Goal: Task Accomplishment & Management: Manage account settings

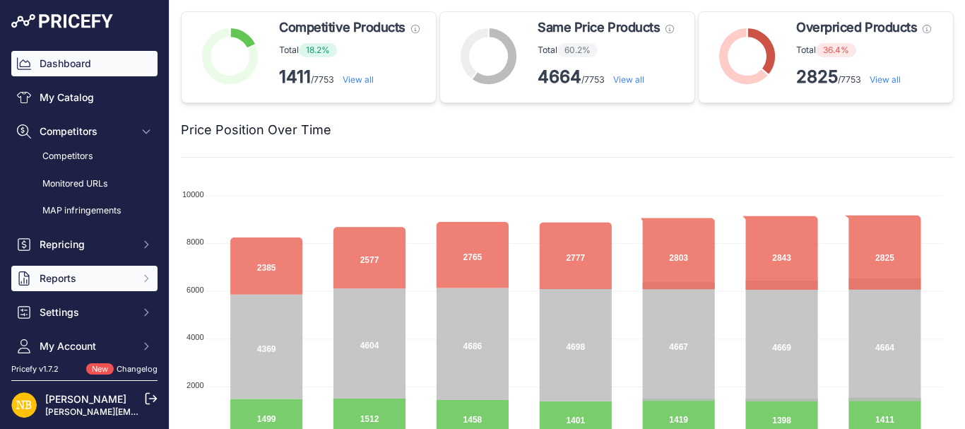
click at [68, 282] on span "Reports" at bounding box center [86, 278] width 93 height 14
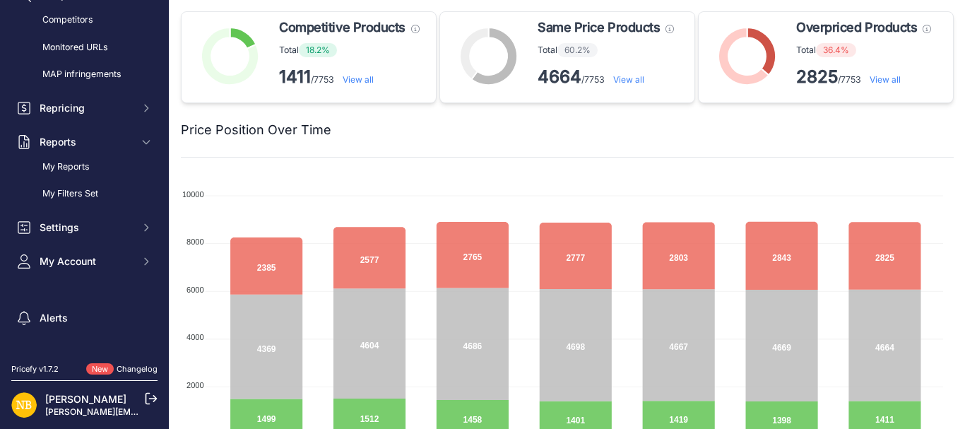
scroll to position [138, 0]
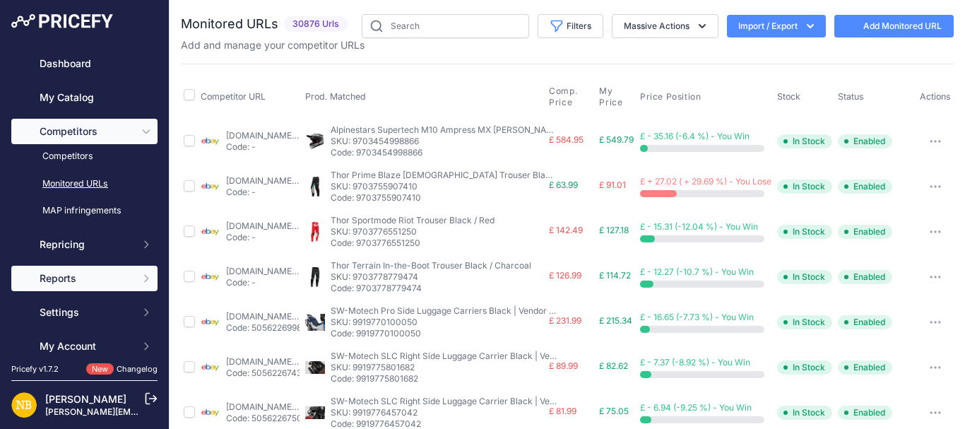
click at [70, 280] on span "Reports" at bounding box center [86, 278] width 93 height 14
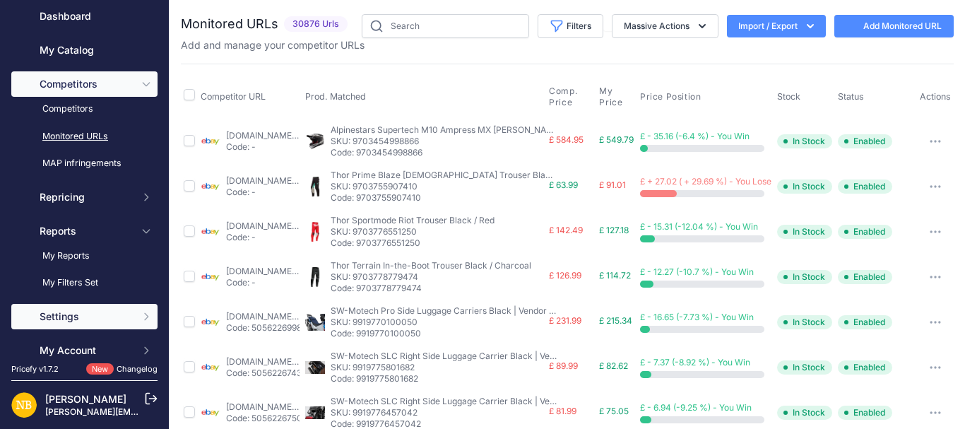
scroll to position [57, 0]
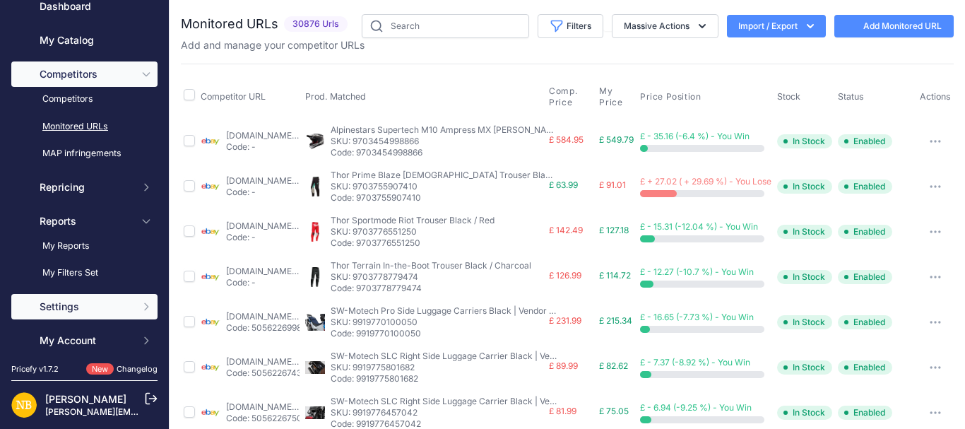
click at [86, 302] on span "Settings" at bounding box center [86, 306] width 93 height 14
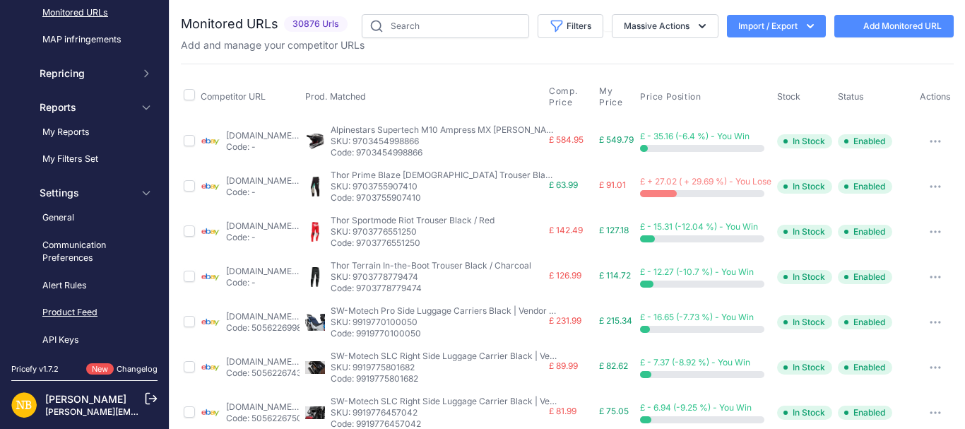
scroll to position [172, 0]
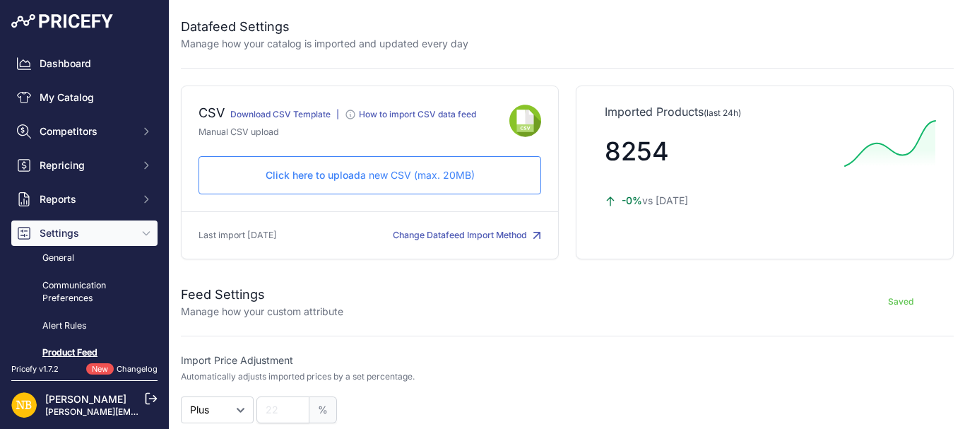
click at [383, 169] on p "Click here to upload a new CSV (max. 20MB)" at bounding box center [369, 175] width 318 height 14
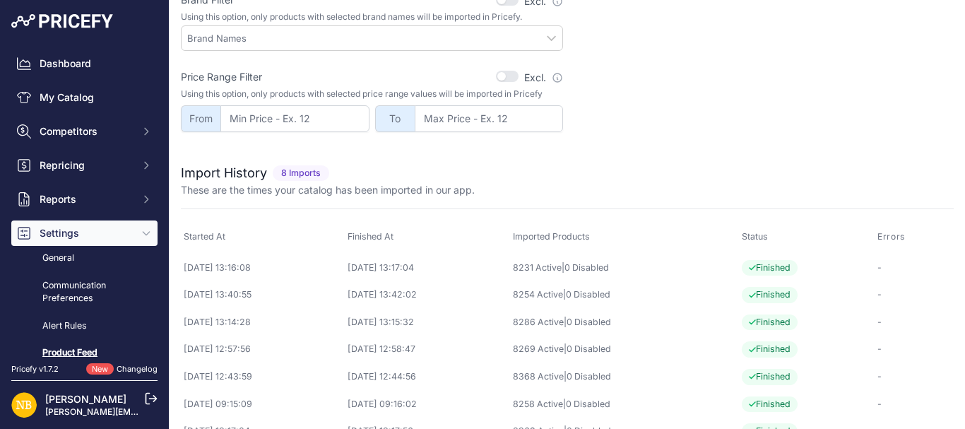
scroll to position [480, 0]
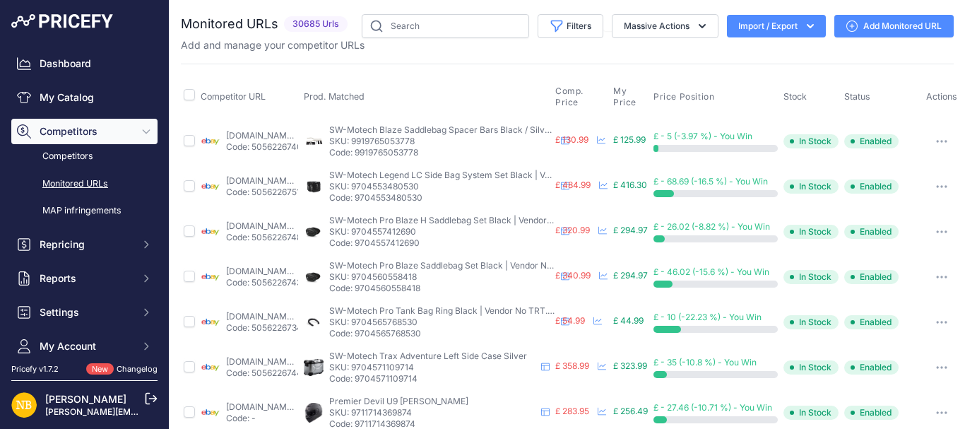
click at [773, 23] on button "Import / Export" at bounding box center [776, 26] width 99 height 23
click at [751, 49] on div "Import" at bounding box center [774, 55] width 113 height 25
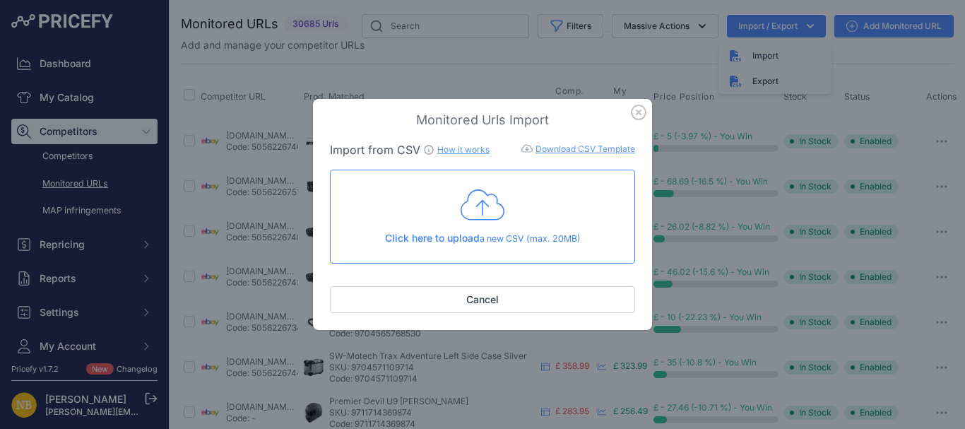
click at [468, 188] on icon at bounding box center [482, 204] width 44 height 35
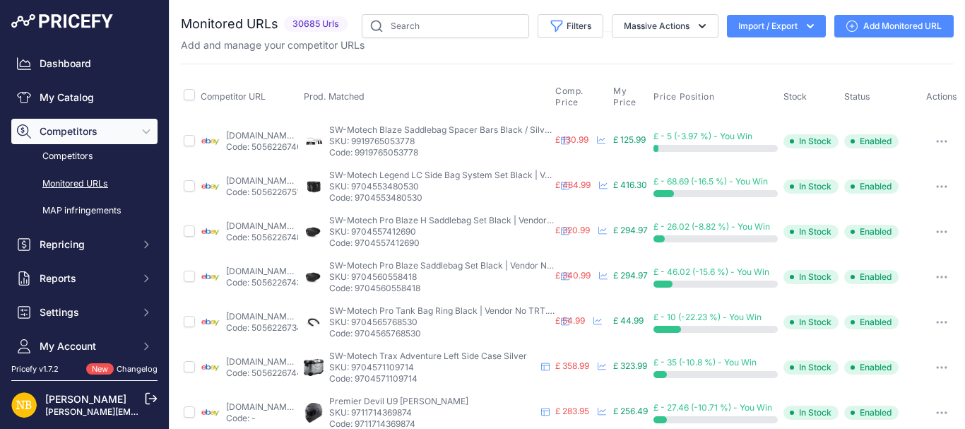
click at [757, 34] on button "Import / Export" at bounding box center [776, 26] width 99 height 23
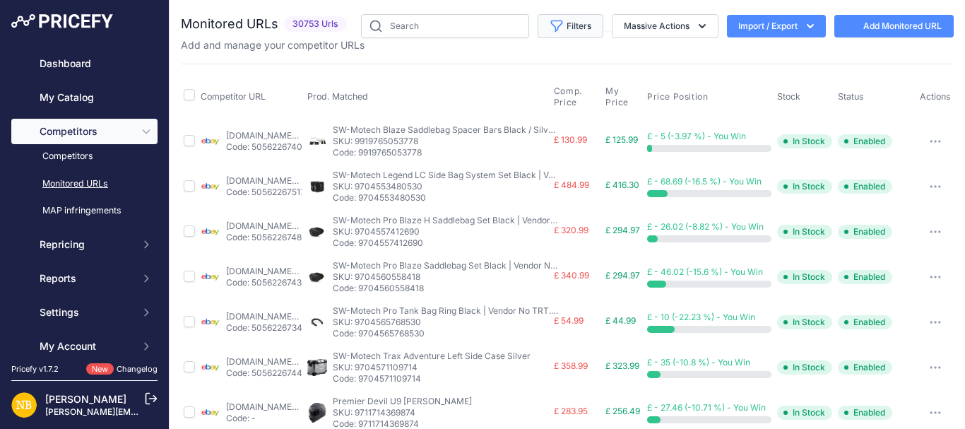
click at [560, 35] on button "Filters" at bounding box center [570, 26] width 66 height 24
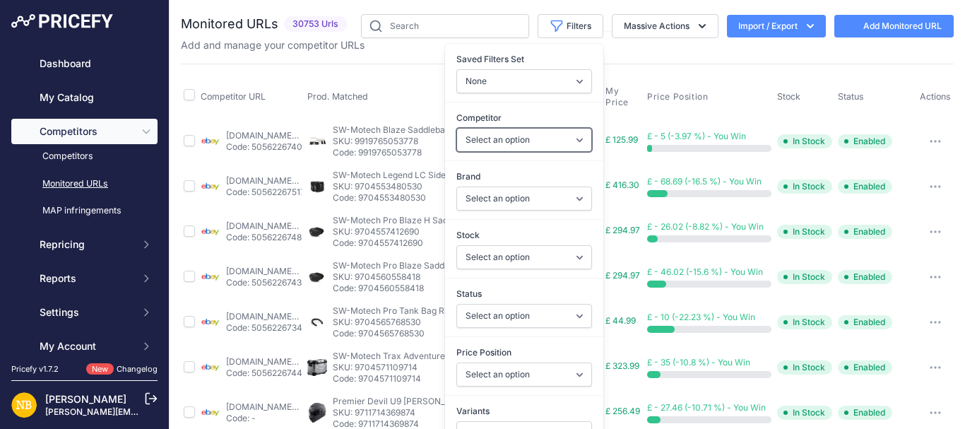
click at [491, 142] on select "Select an option 1stmx.co.uk 99bikes.co.uk adventurerider.co.uk agv.com asos.co…" at bounding box center [524, 140] width 136 height 24
select select "4352"
click at [456, 128] on select "Select an option 1stmx.co.uk 99bikes.co.uk adventurerider.co.uk agv.com asos.co…" at bounding box center [524, 140] width 136 height 24
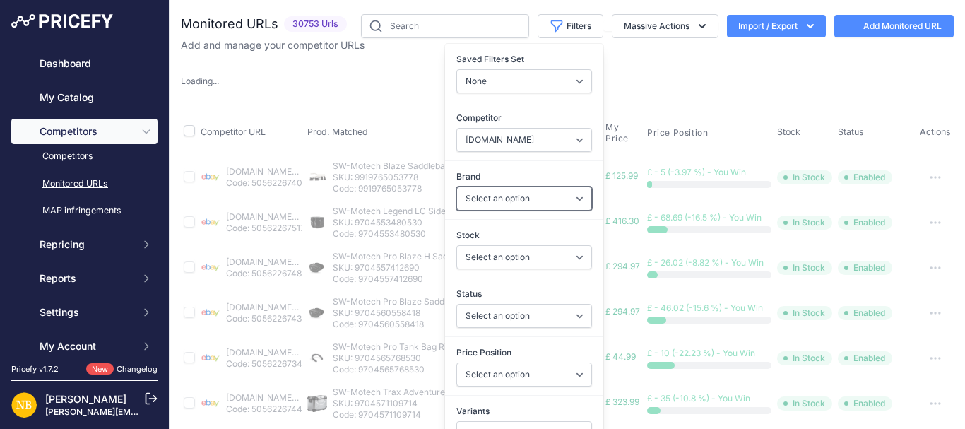
click at [474, 199] on select "Select an option 100% 13 And A Half Magazine AGV Airoh Ale Clothing Alpinestars…" at bounding box center [524, 198] width 136 height 24
click at [469, 314] on select "Select an option Enabled Disabled In progress Scraping Failed Not Found Missing…" at bounding box center [524, 316] width 136 height 24
select select "2"
click at [456, 304] on select "Select an option Enabled Disabled In progress Scraping Failed Not Found Missing…" at bounding box center [524, 316] width 136 height 24
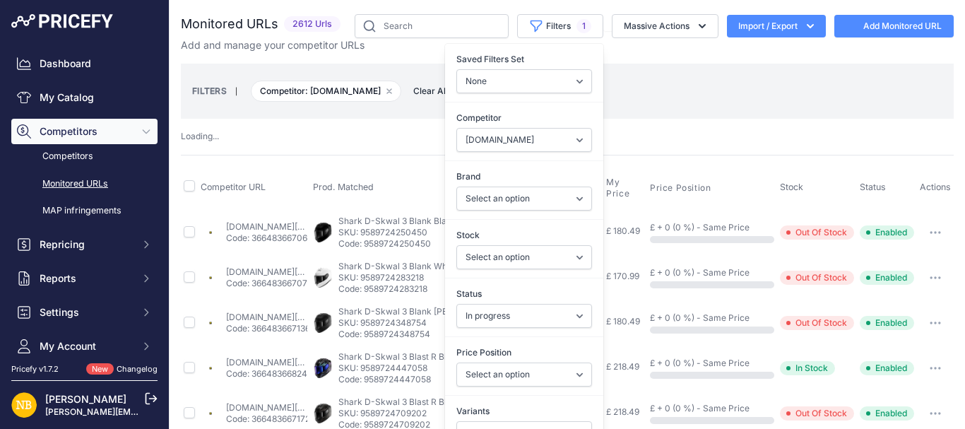
select select "4352"
select select
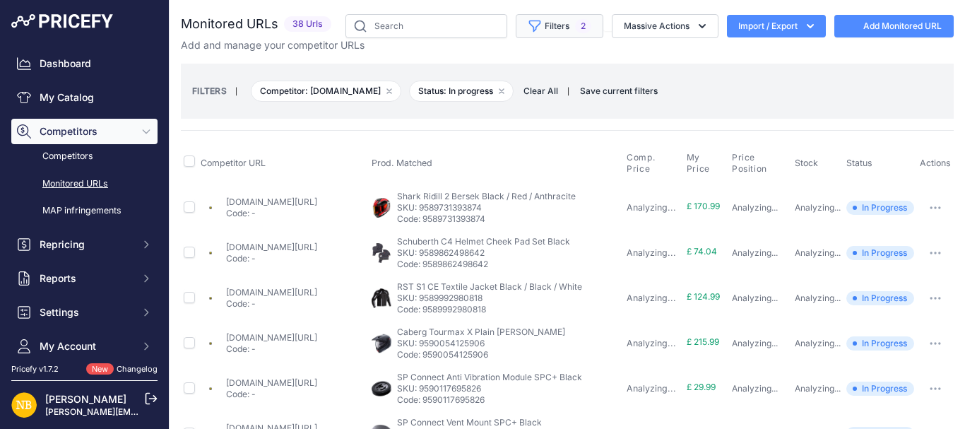
select select "2"
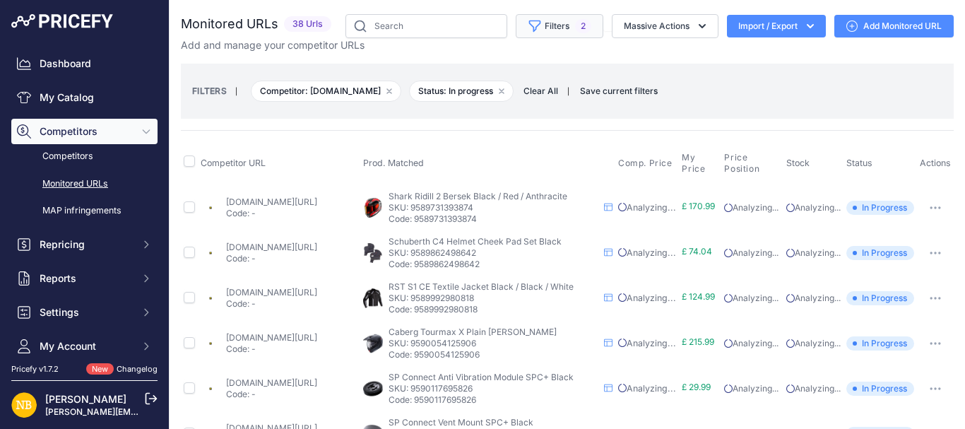
click at [549, 30] on button "Filters 2" at bounding box center [560, 26] width 88 height 24
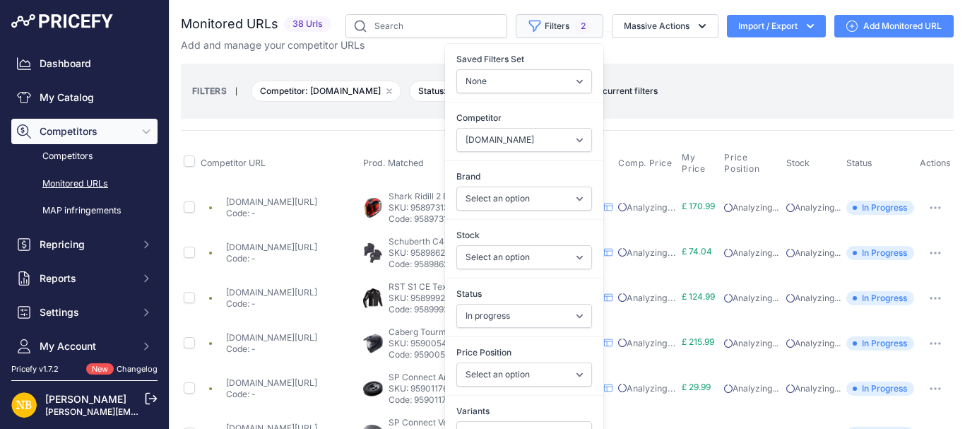
click at [549, 30] on button "Filters 2" at bounding box center [560, 26] width 88 height 24
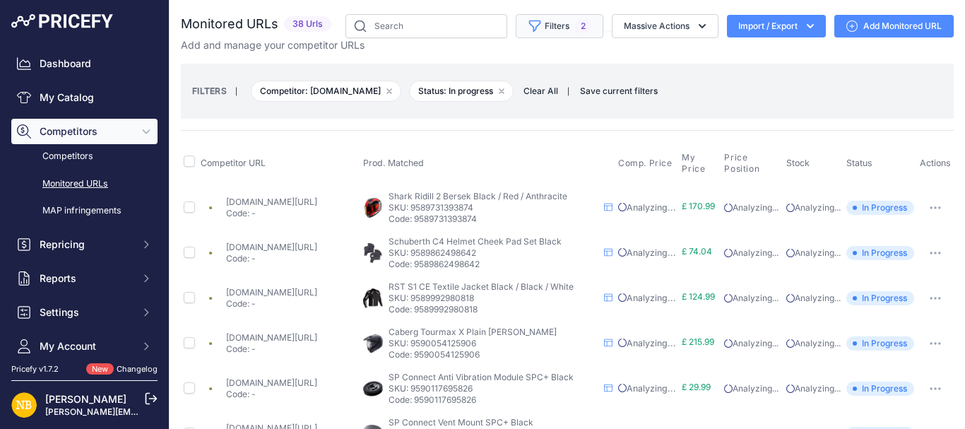
click at [540, 32] on button "Filters 2" at bounding box center [560, 26] width 88 height 24
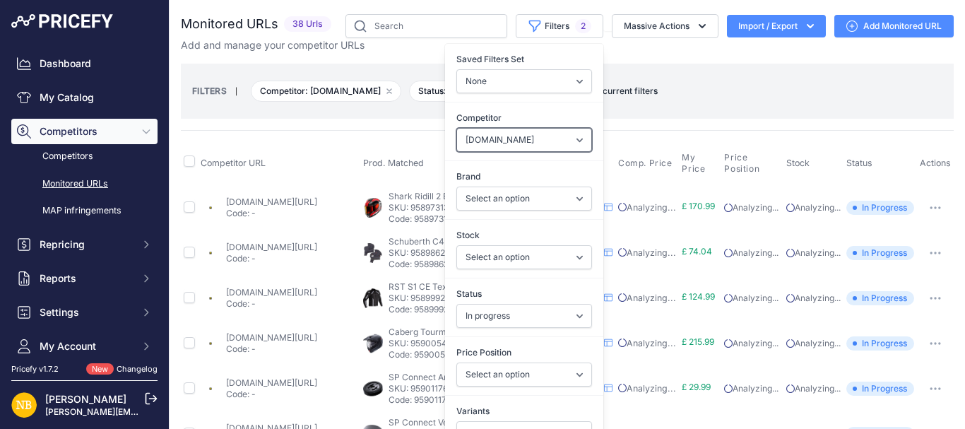
click at [496, 146] on select "Select an option ebay.co.uk asos.com sportsbikeshop.co.uk gearchangeonline.com …" at bounding box center [524, 140] width 136 height 24
select select "14908"
click at [456, 128] on select "Select an option ebay.co.uk asos.com sportsbikeshop.co.uk gearchangeonline.com …" at bounding box center [524, 140] width 136 height 24
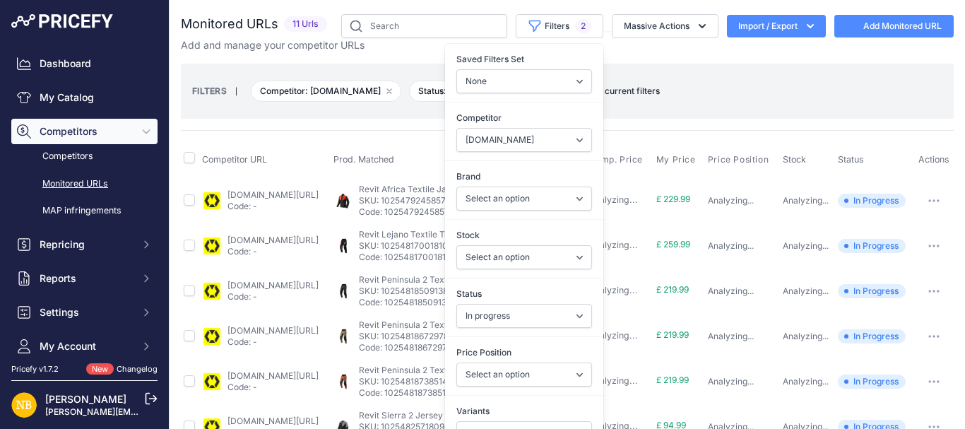
click at [381, 122] on div "Monitored URLs 11 Urls" at bounding box center [567, 344] width 773 height 661
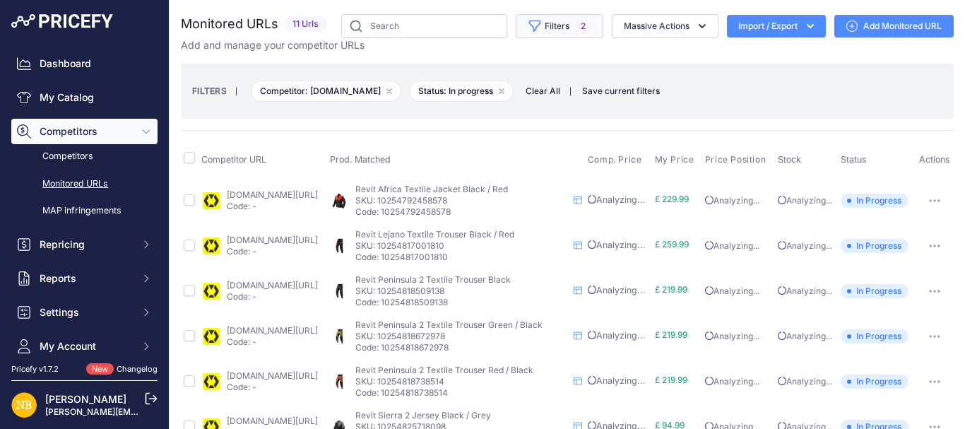
click at [528, 32] on icon "button" at bounding box center [535, 26] width 14 height 14
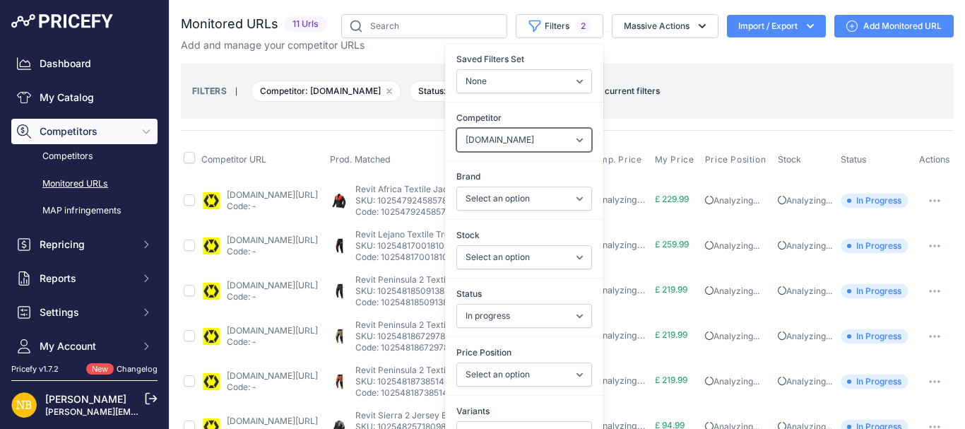
click at [472, 145] on select "Select an option ebay.co.uk asos.com sportsbikeshop.co.uk gearchangeonline.com …" at bounding box center [524, 140] width 136 height 24
select select "15386"
click at [456, 128] on select "Select an option ebay.co.uk asos.com sportsbikeshop.co.uk gearchangeonline.com …" at bounding box center [524, 140] width 136 height 24
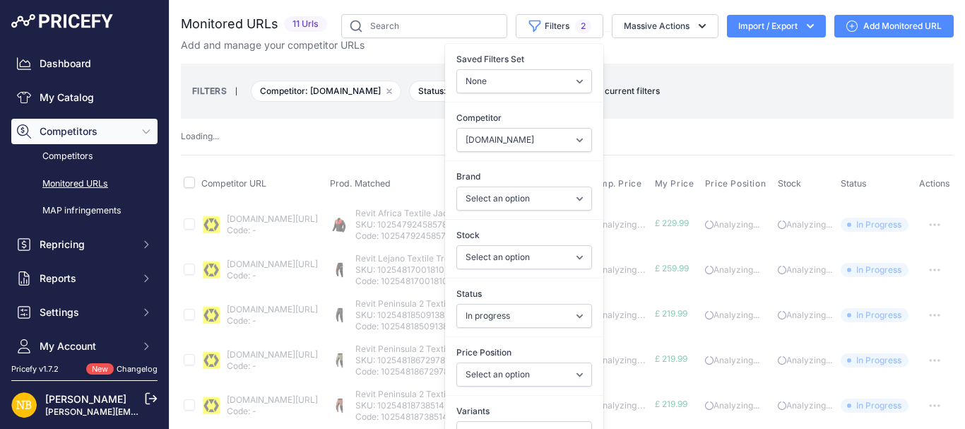
click at [378, 155] on div "Competitor URL Prod. Matched Comp. Price My Price" at bounding box center [567, 427] width 773 height 545
